Goal: Information Seeking & Learning: Find specific fact

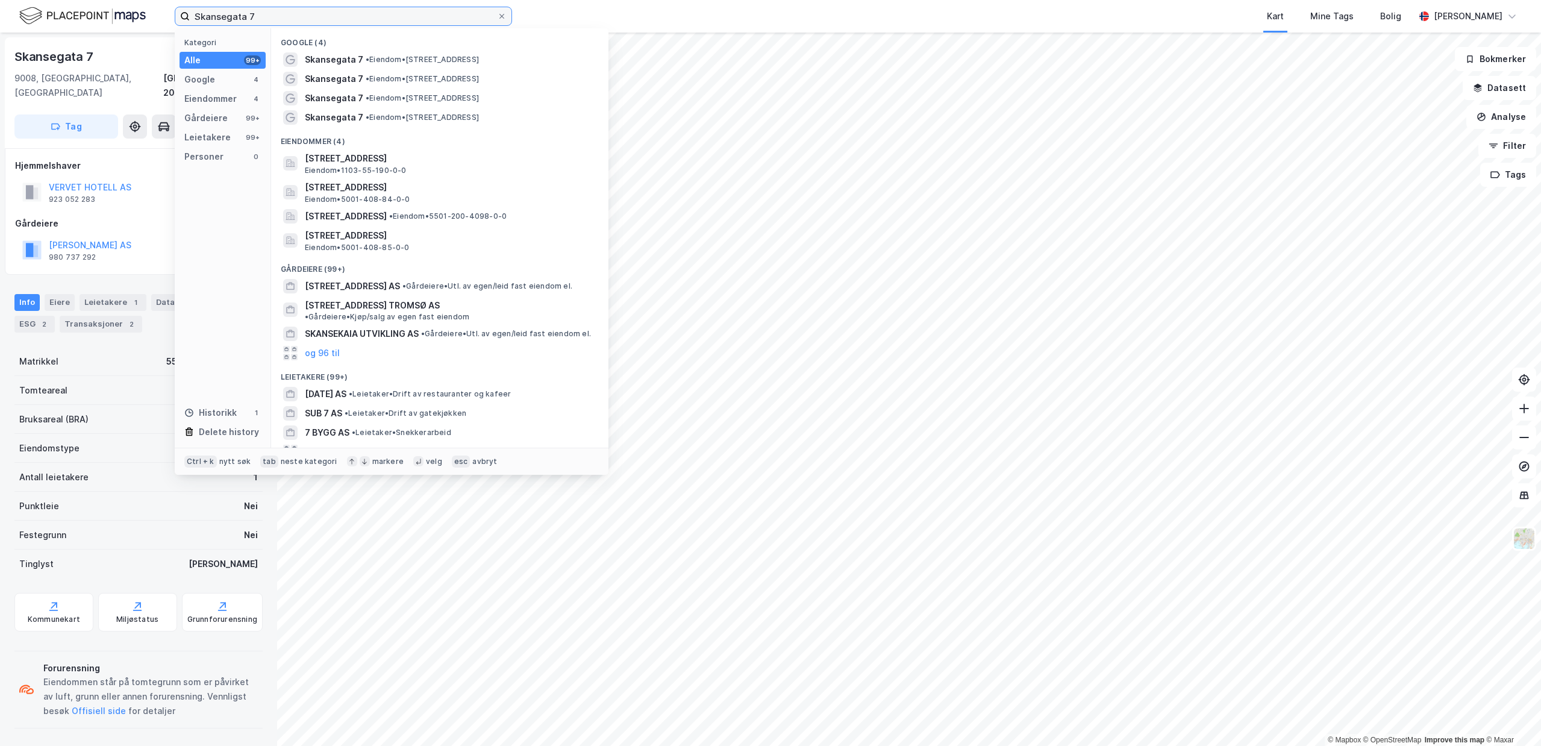
drag, startPoint x: 281, startPoint y: 10, endPoint x: -1, endPoint y: 19, distance: 281.5
click at [190, 19] on input "Skansegata 7" at bounding box center [343, 16] width 307 height 18
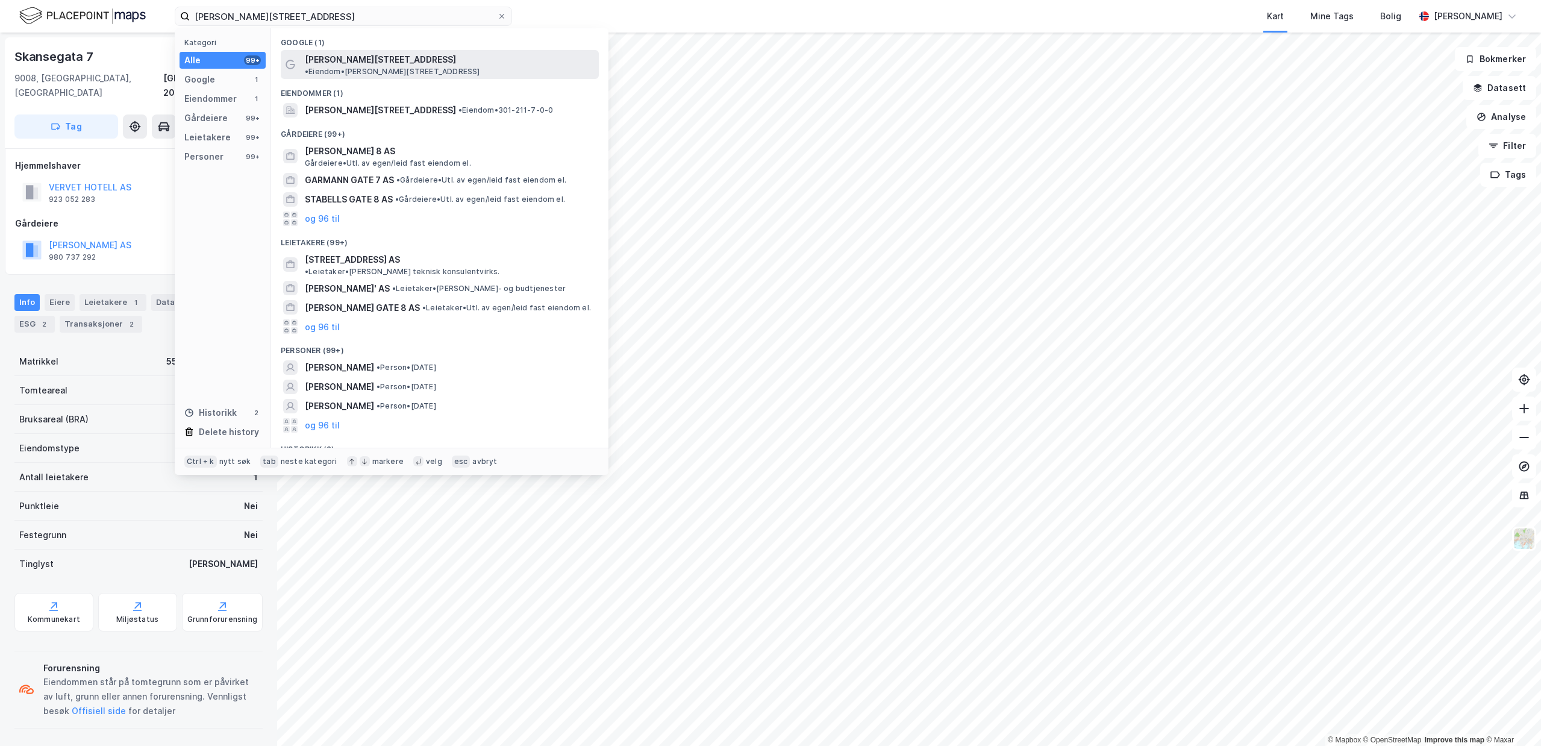
click at [336, 56] on span "[PERSON_NAME][STREET_ADDRESS]" at bounding box center [380, 59] width 151 height 14
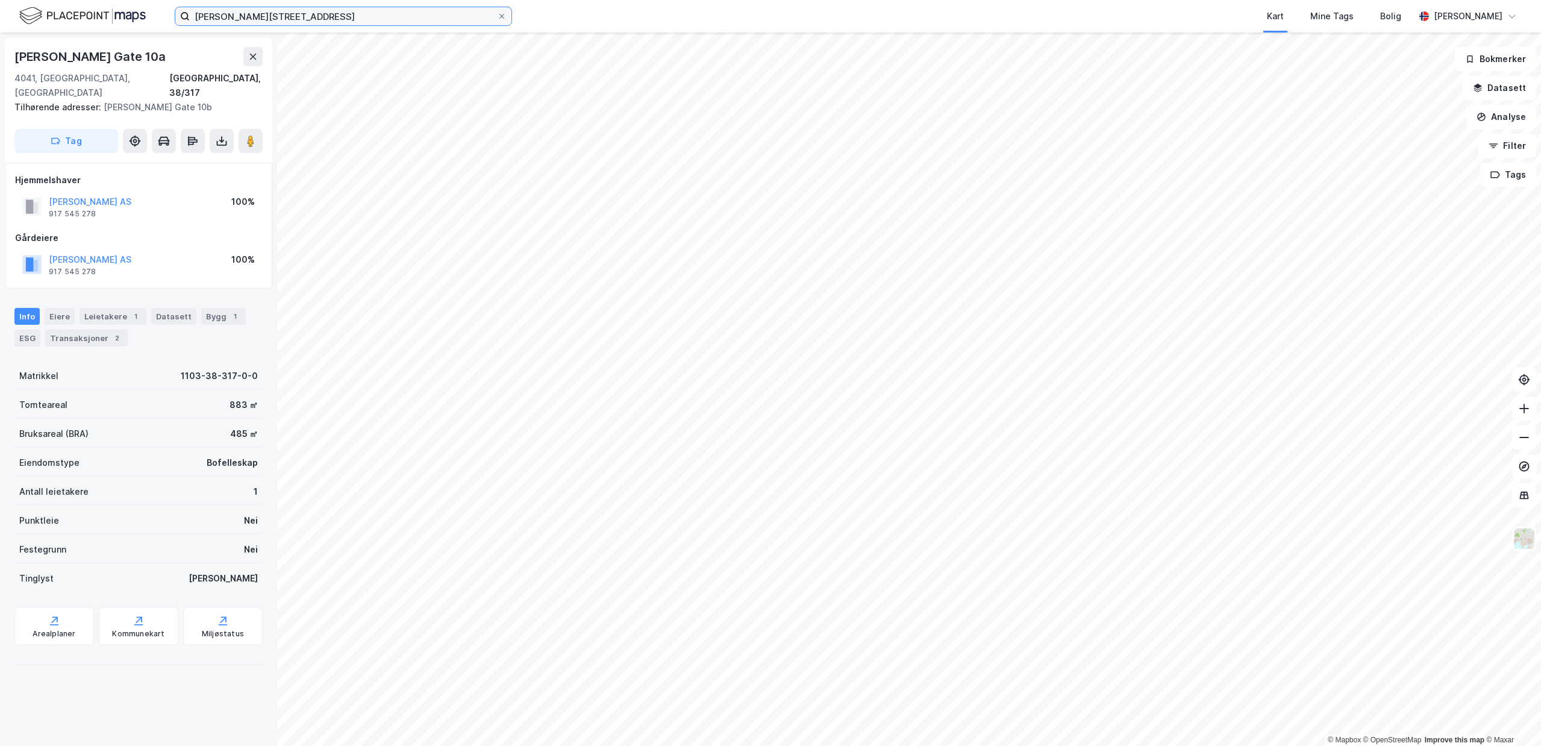
click at [363, 19] on input "[PERSON_NAME][STREET_ADDRESS]" at bounding box center [343, 16] width 307 height 18
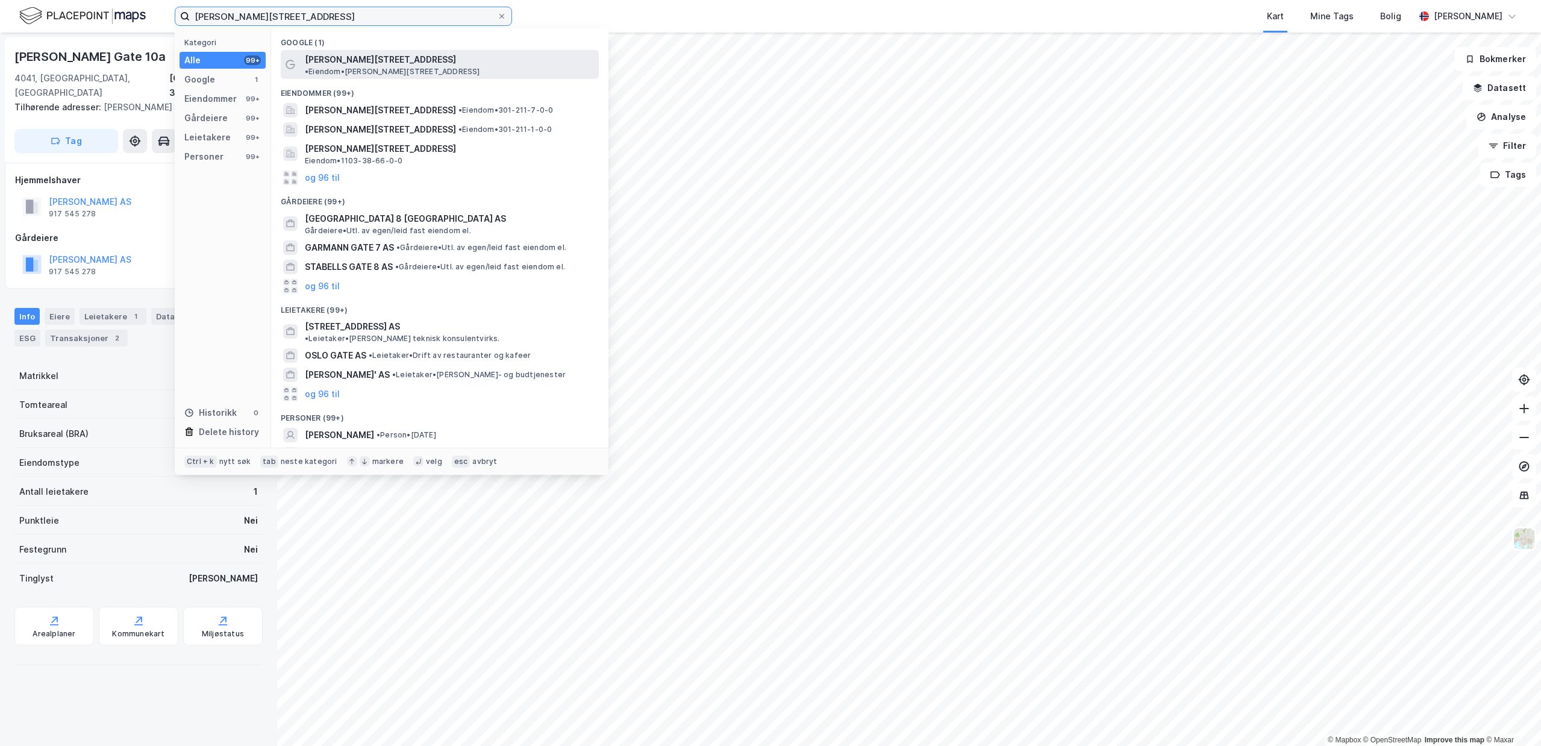
type input "[PERSON_NAME][STREET_ADDRESS]"
click at [392, 63] on span "[PERSON_NAME][STREET_ADDRESS]" at bounding box center [380, 59] width 151 height 14
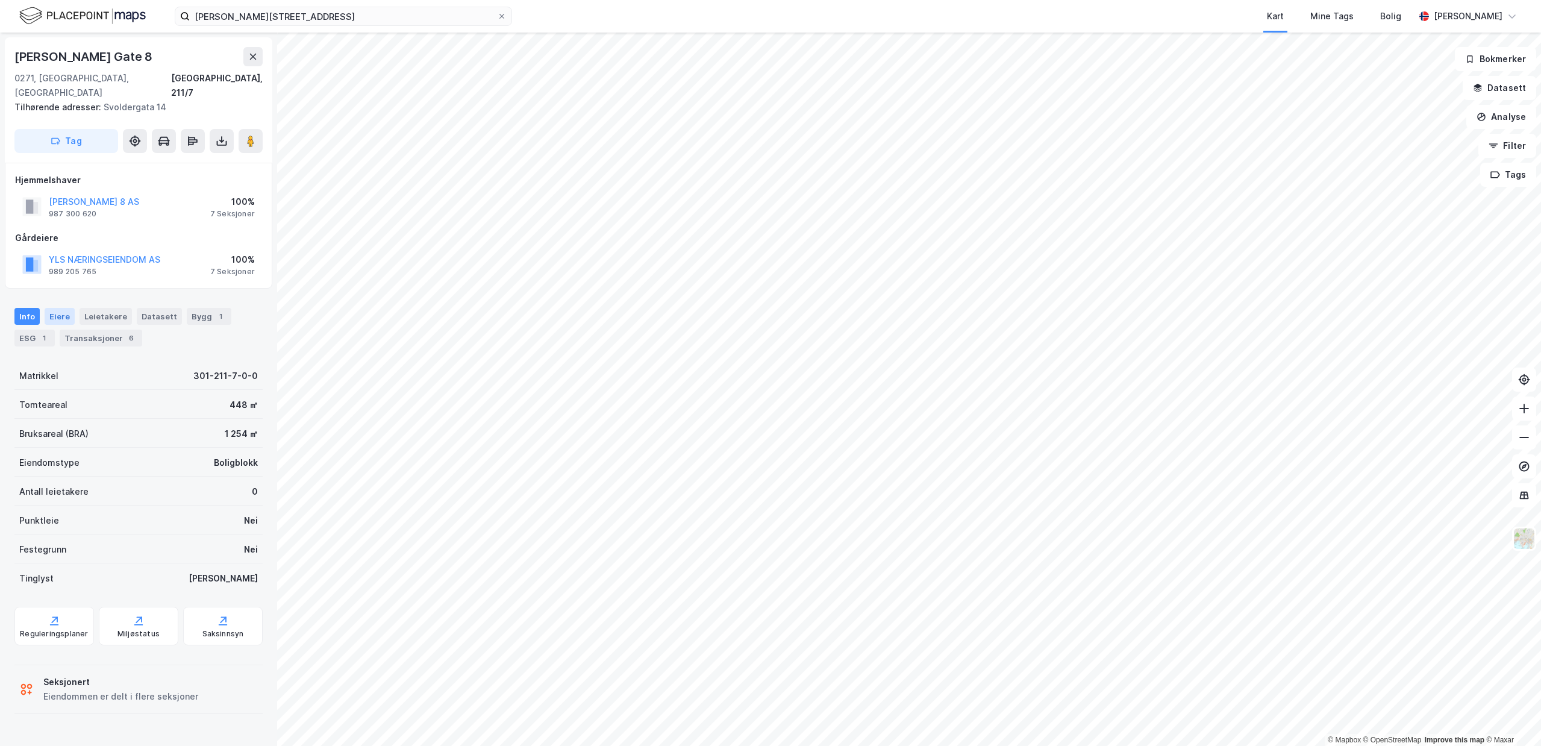
click at [62, 308] on div "Eiere" at bounding box center [60, 316] width 30 height 17
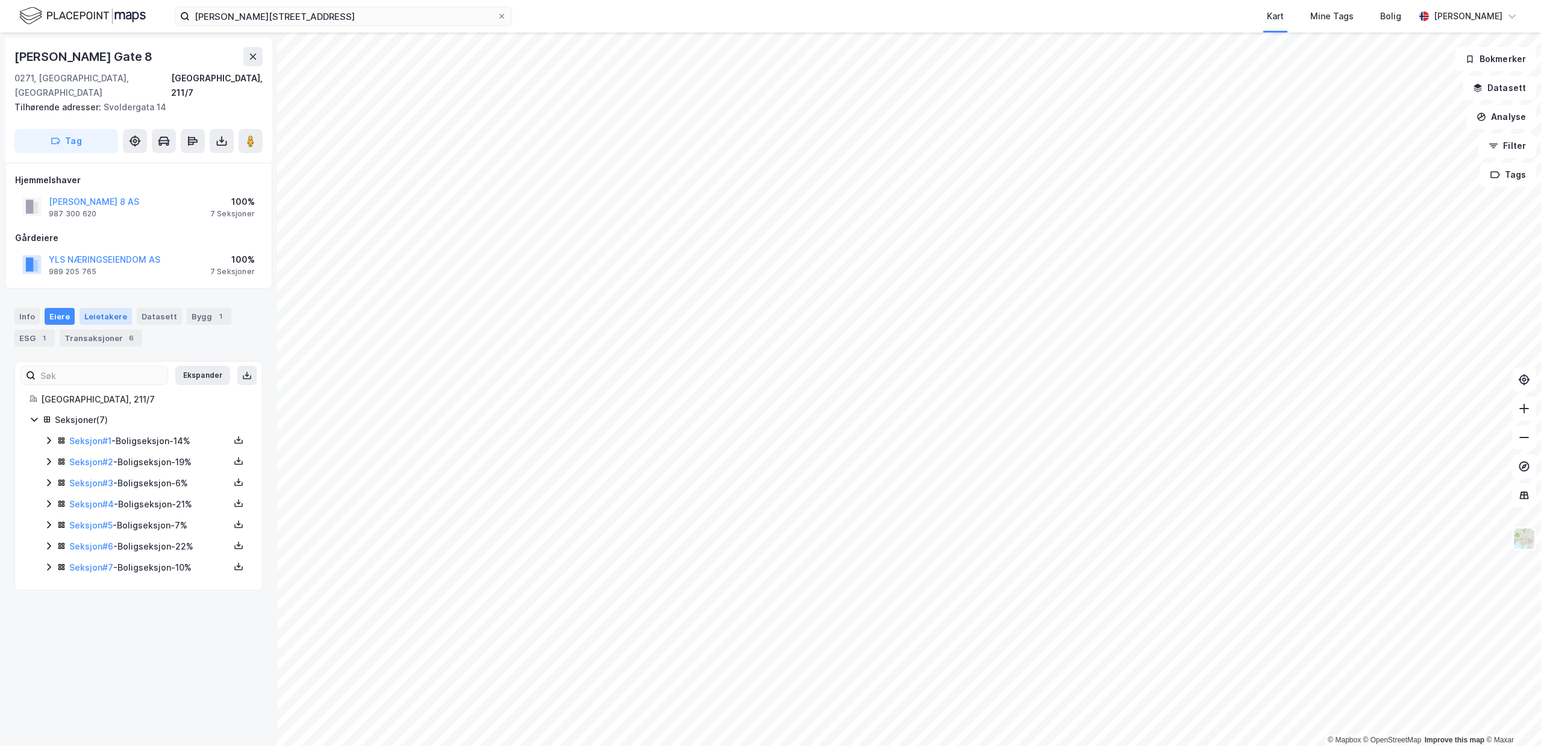
click at [113, 308] on div "Leietakere" at bounding box center [106, 316] width 52 height 17
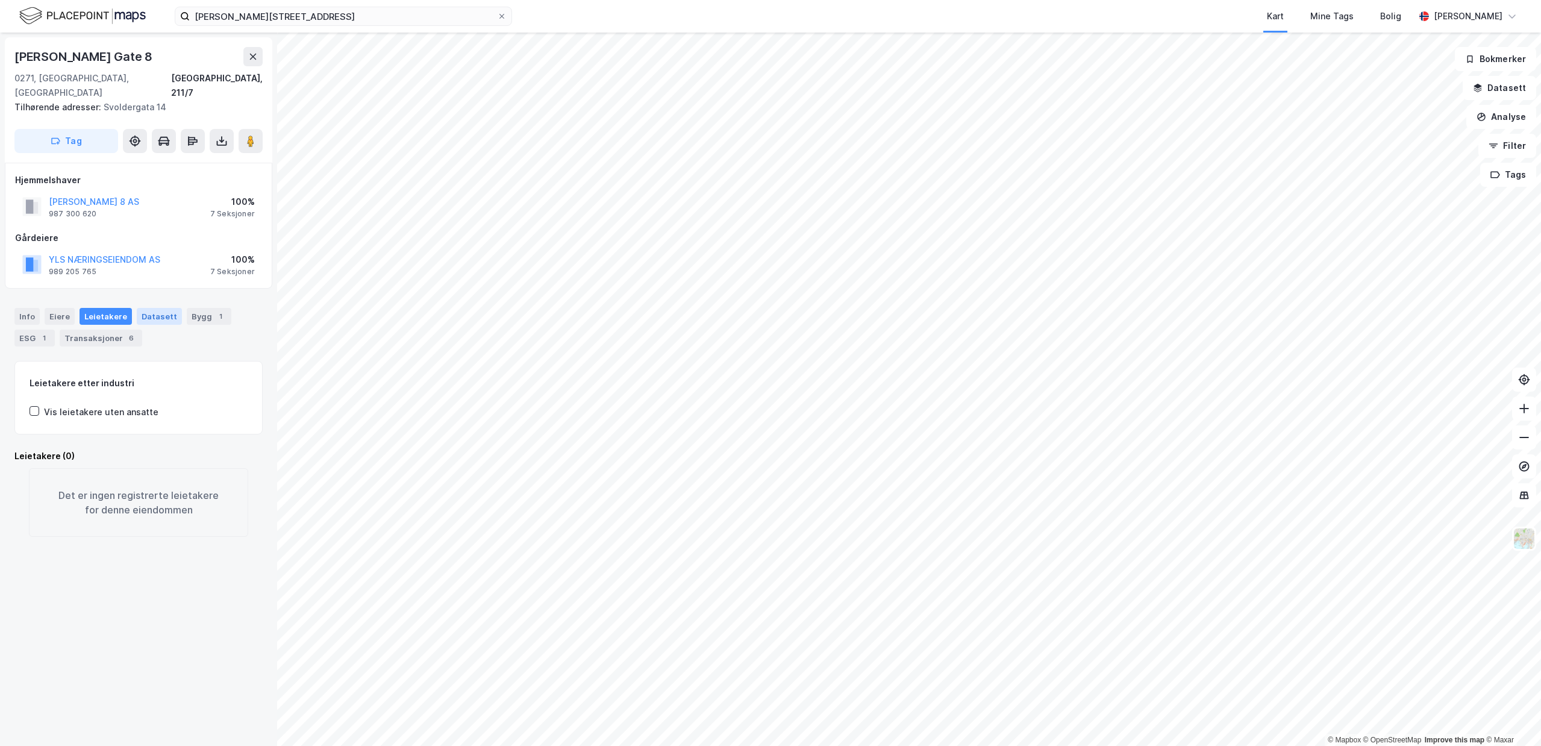
click at [137, 308] on div "Datasett" at bounding box center [159, 316] width 45 height 17
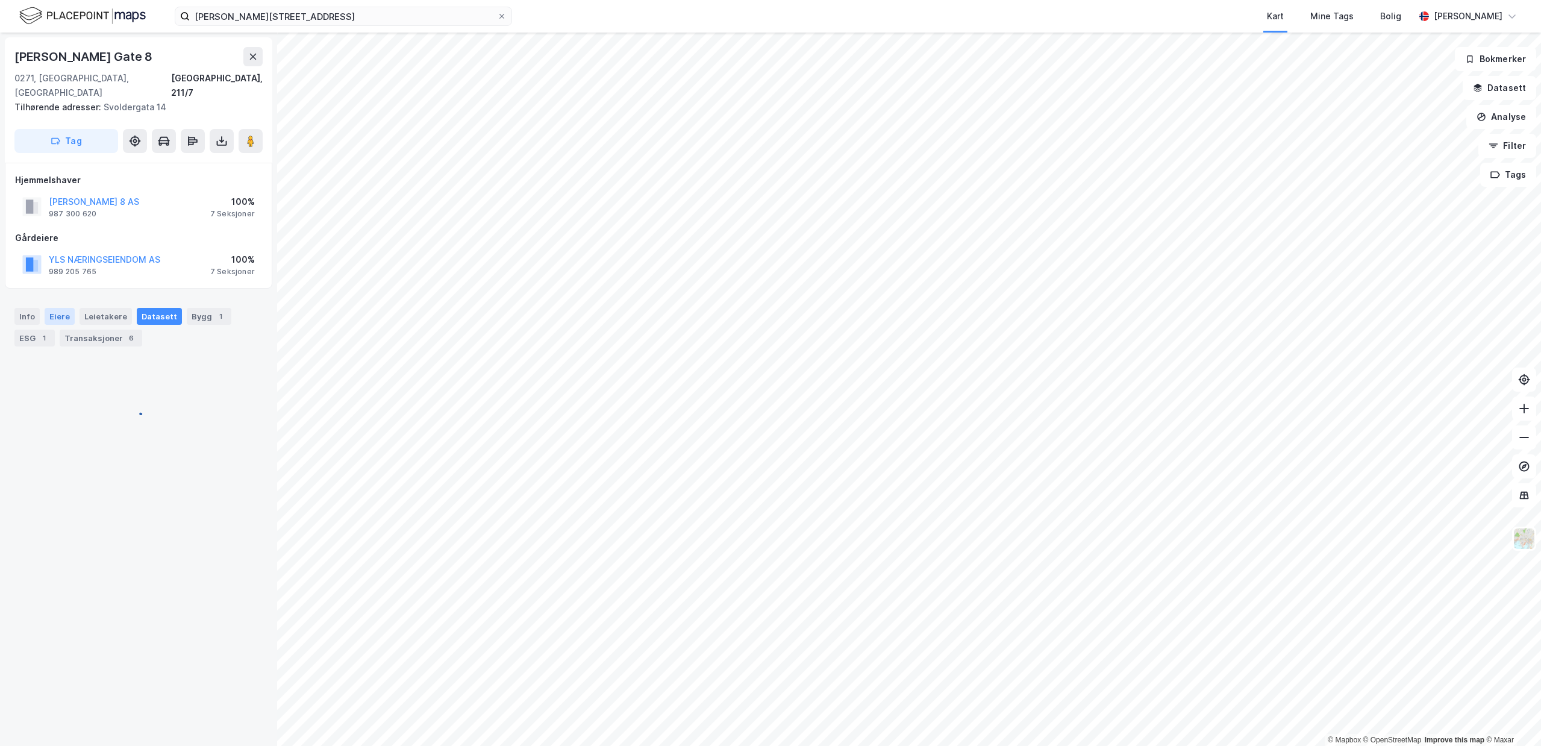
click at [57, 308] on div "Eiere" at bounding box center [60, 316] width 30 height 17
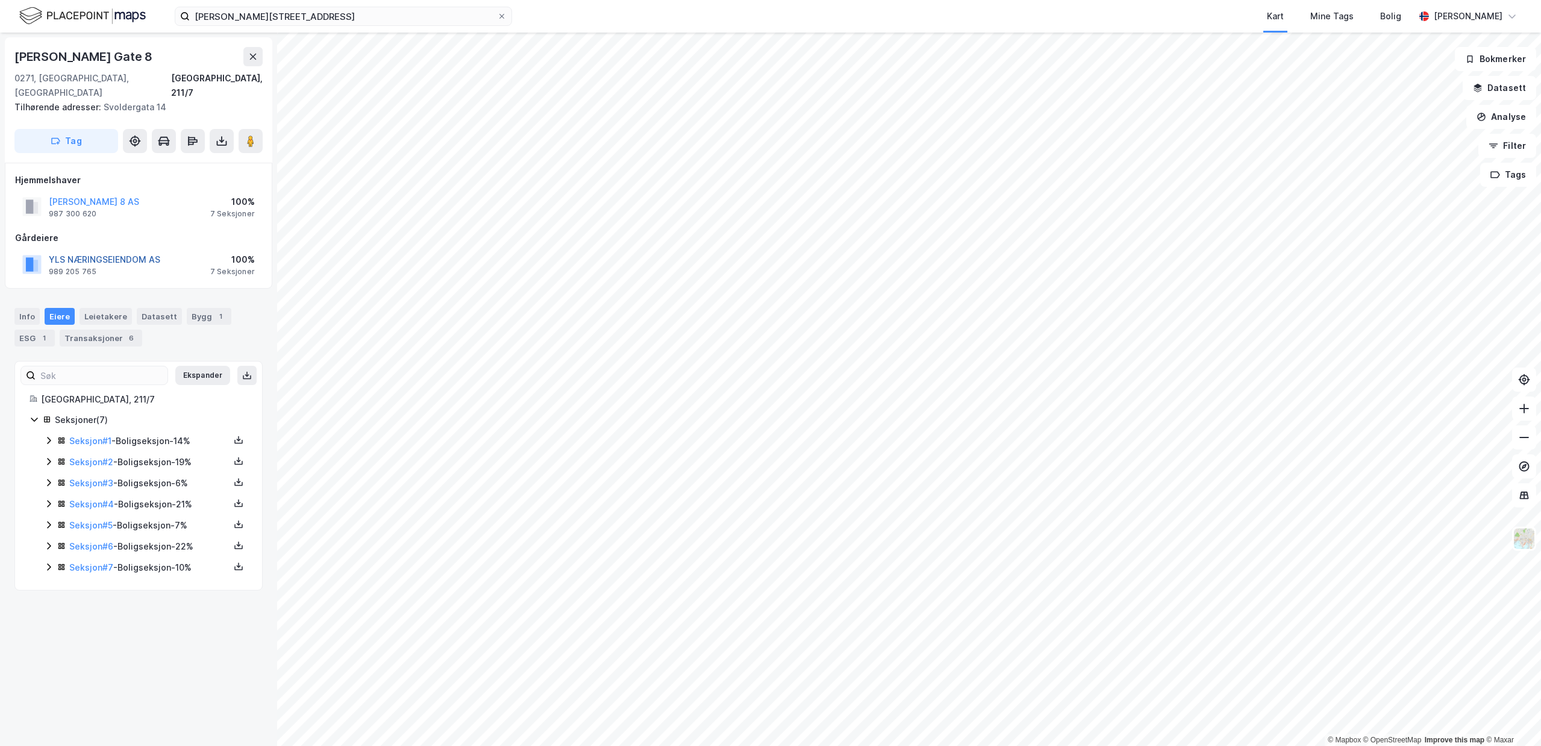
click at [0, 0] on button "YLS NÆRINGSEIENDOM AS" at bounding box center [0, 0] width 0 height 0
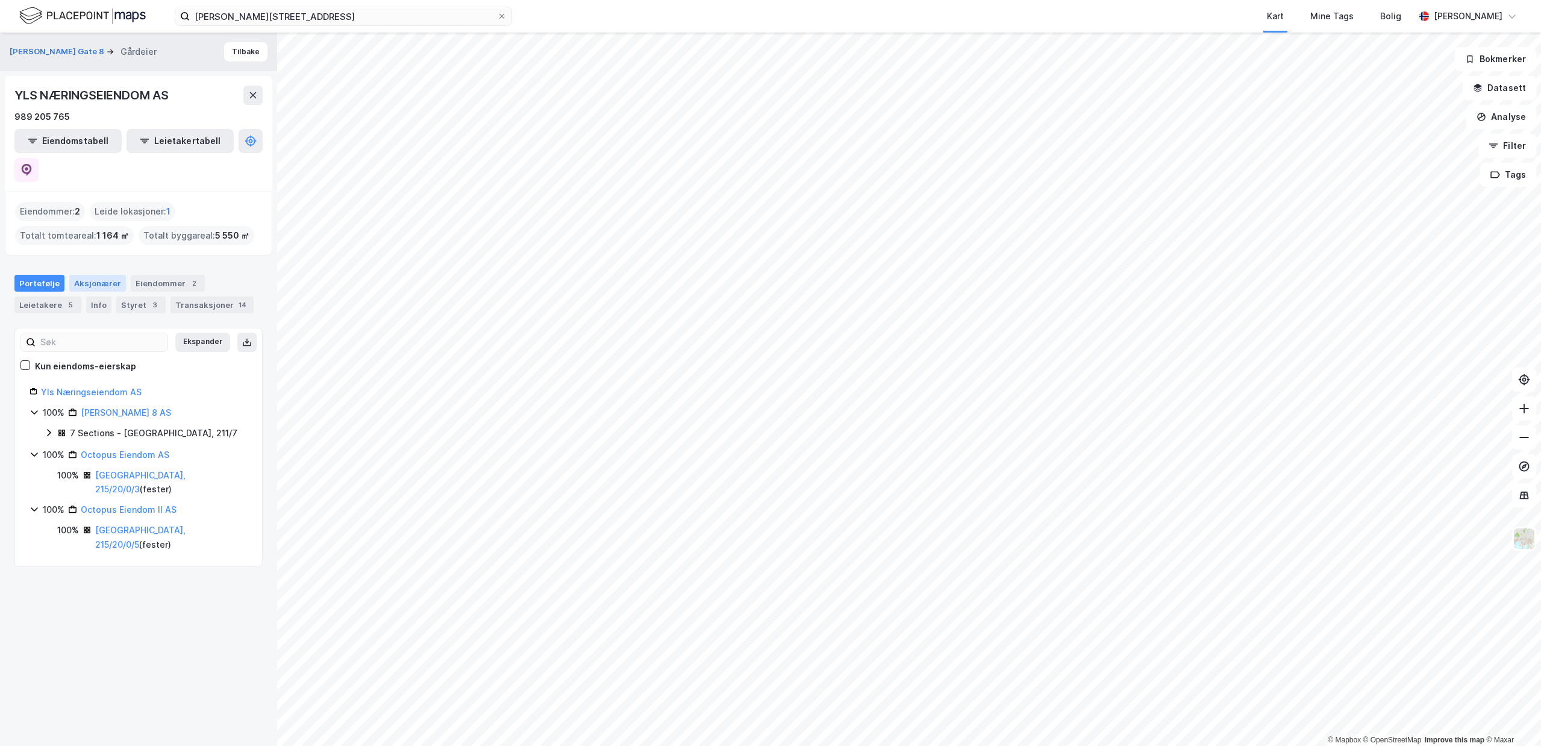
click at [98, 275] on div "Aksjonærer" at bounding box center [97, 283] width 57 height 17
